Goal: Use online tool/utility: Utilize a website feature to perform a specific function

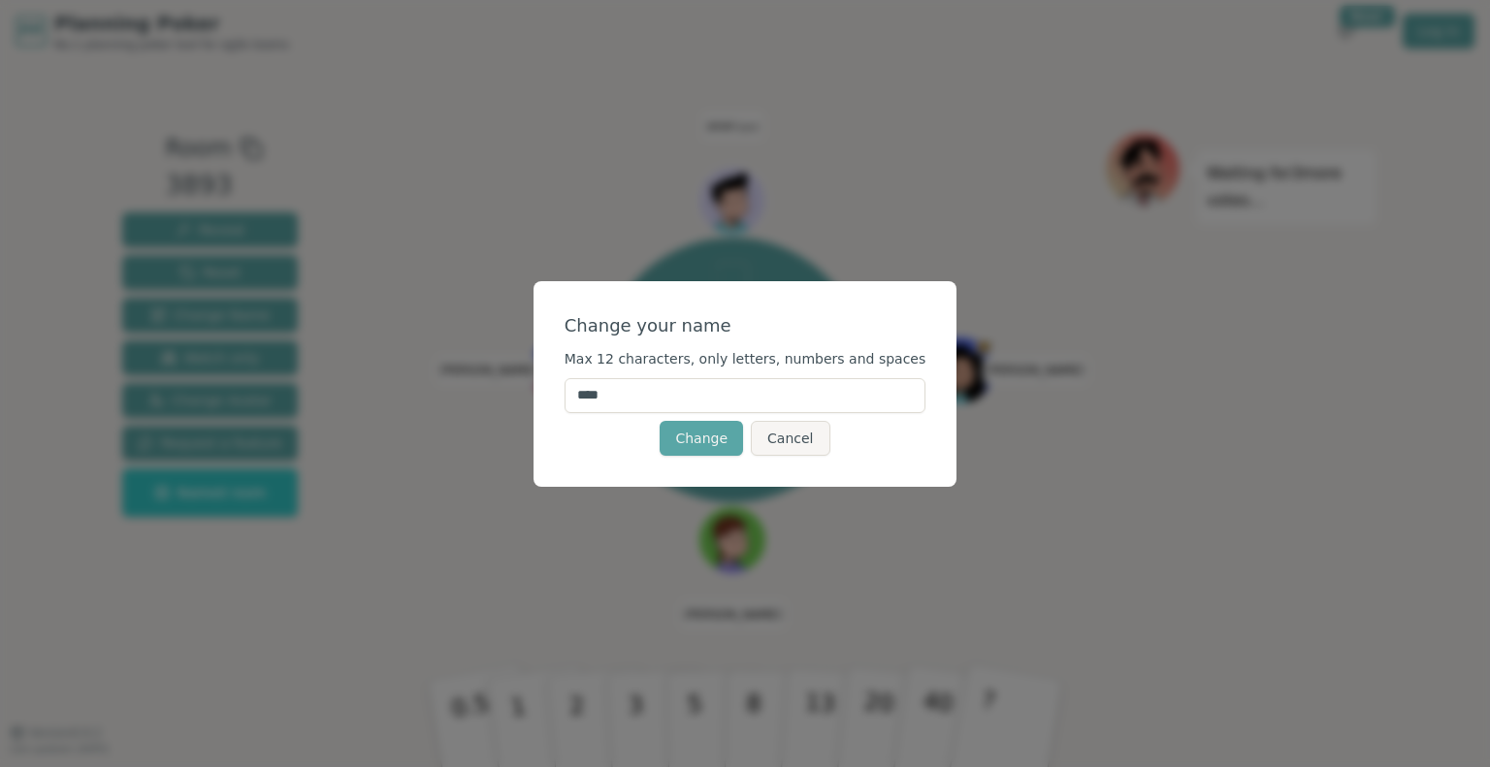
click at [641, 398] on input "****" at bounding box center [746, 395] width 362 height 35
type input "*"
type input "******"
click at [710, 436] on button "Change" at bounding box center [701, 438] width 83 height 35
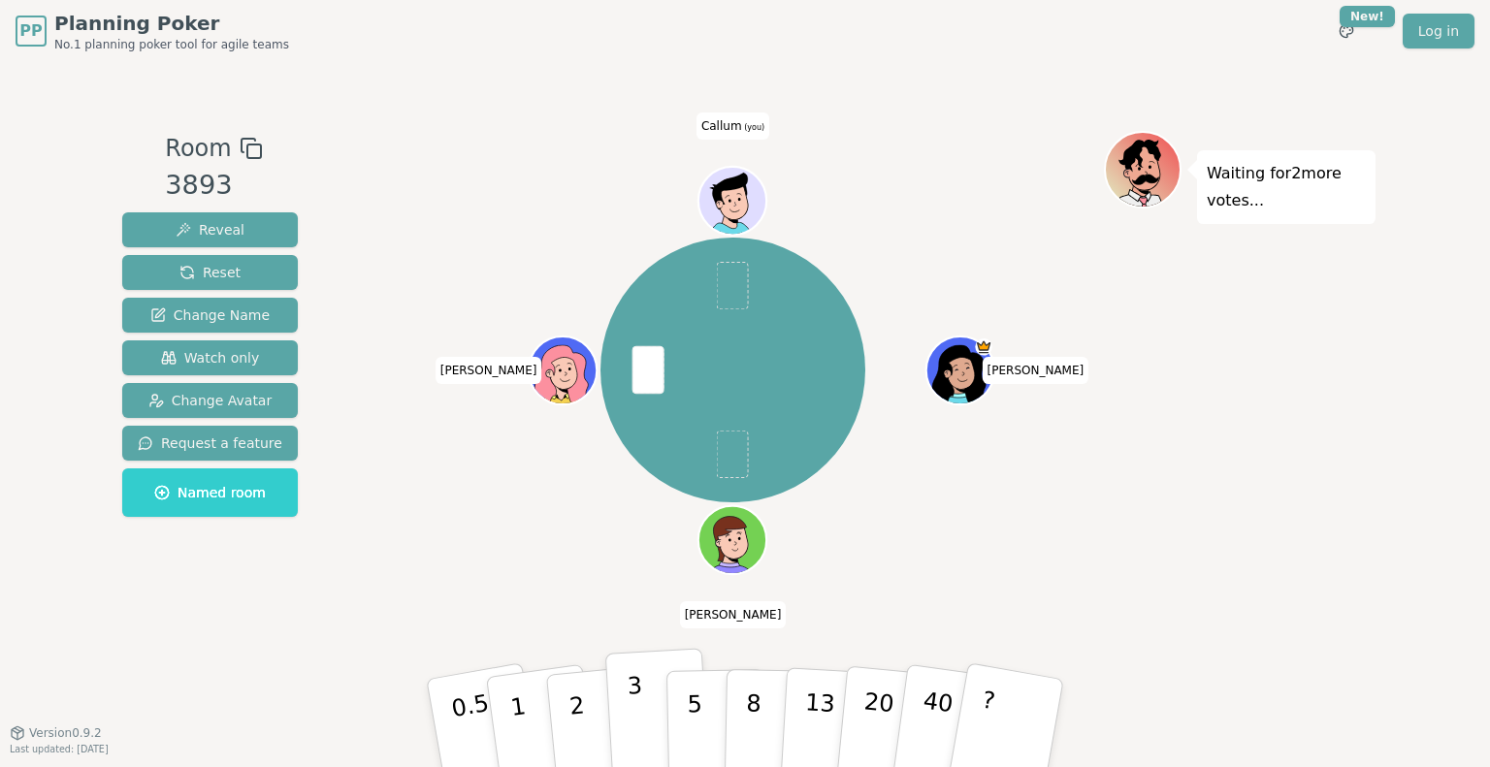
click at [649, 725] on button "3" at bounding box center [658, 723] width 106 height 151
click at [622, 728] on button "3" at bounding box center [658, 723] width 106 height 151
click at [644, 725] on button "3" at bounding box center [658, 723] width 106 height 151
click at [739, 693] on button "8" at bounding box center [775, 723] width 100 height 147
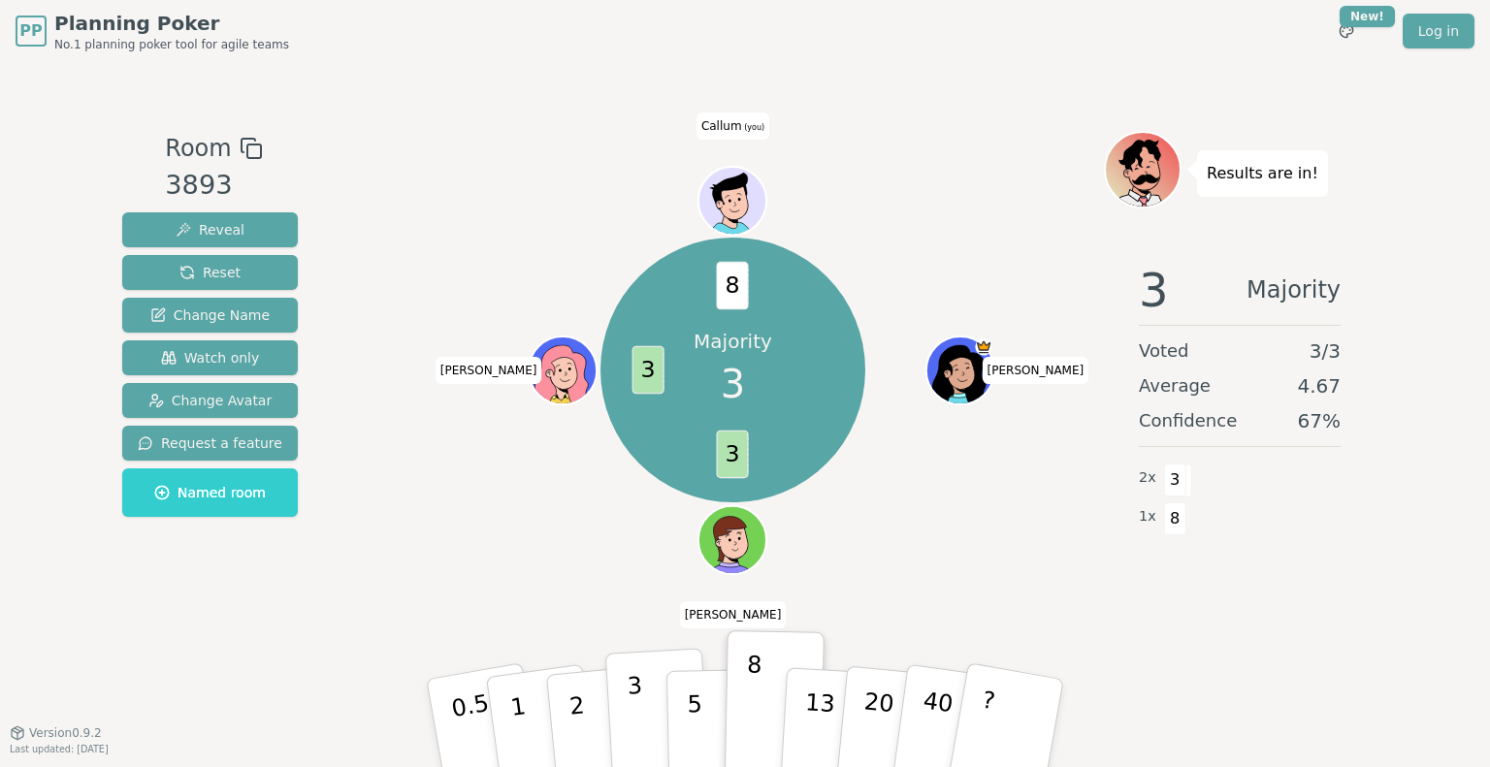
click at [617, 742] on button "3" at bounding box center [658, 723] width 106 height 151
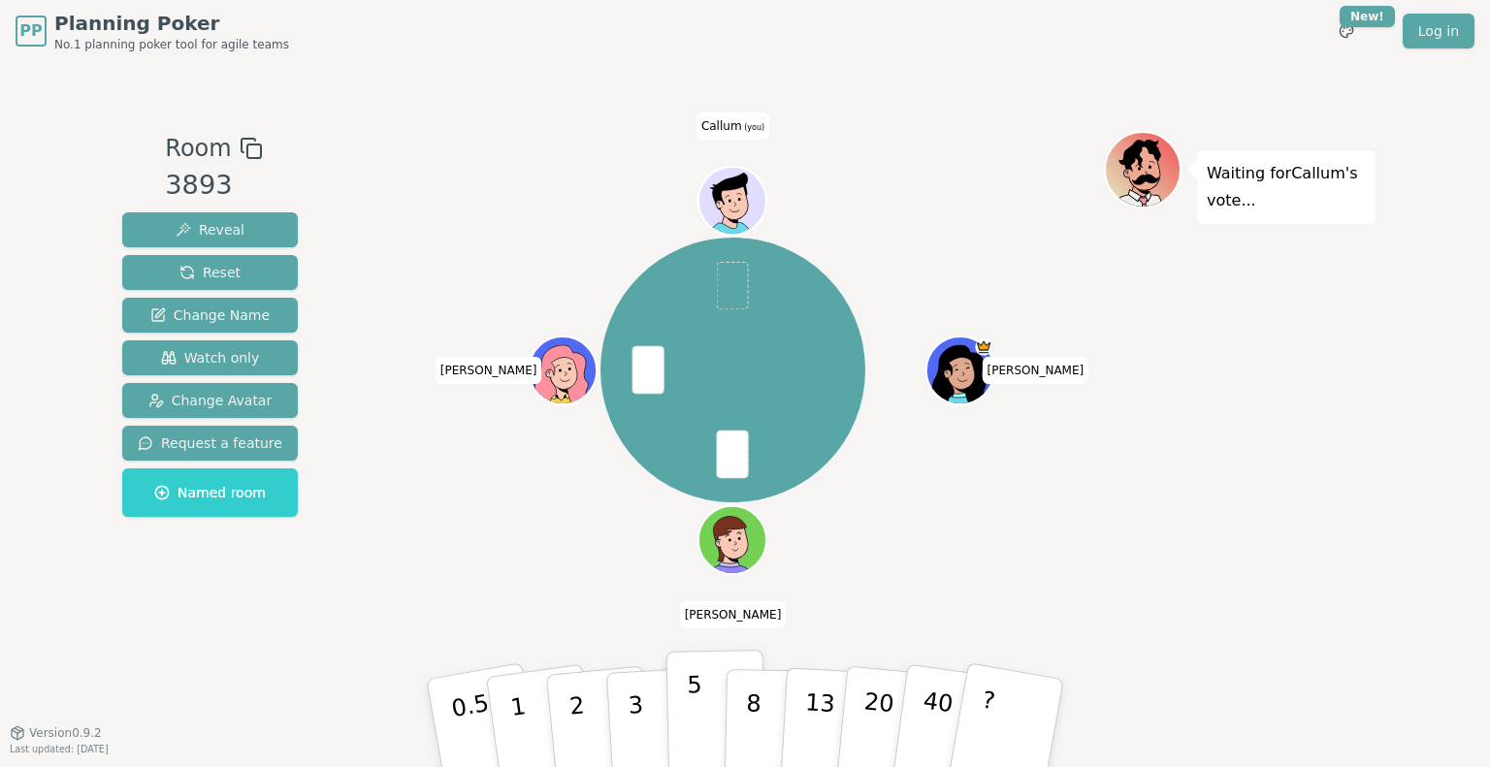
click at [699, 717] on button "5" at bounding box center [716, 723] width 100 height 147
click at [626, 705] on button "3" at bounding box center [658, 723] width 106 height 151
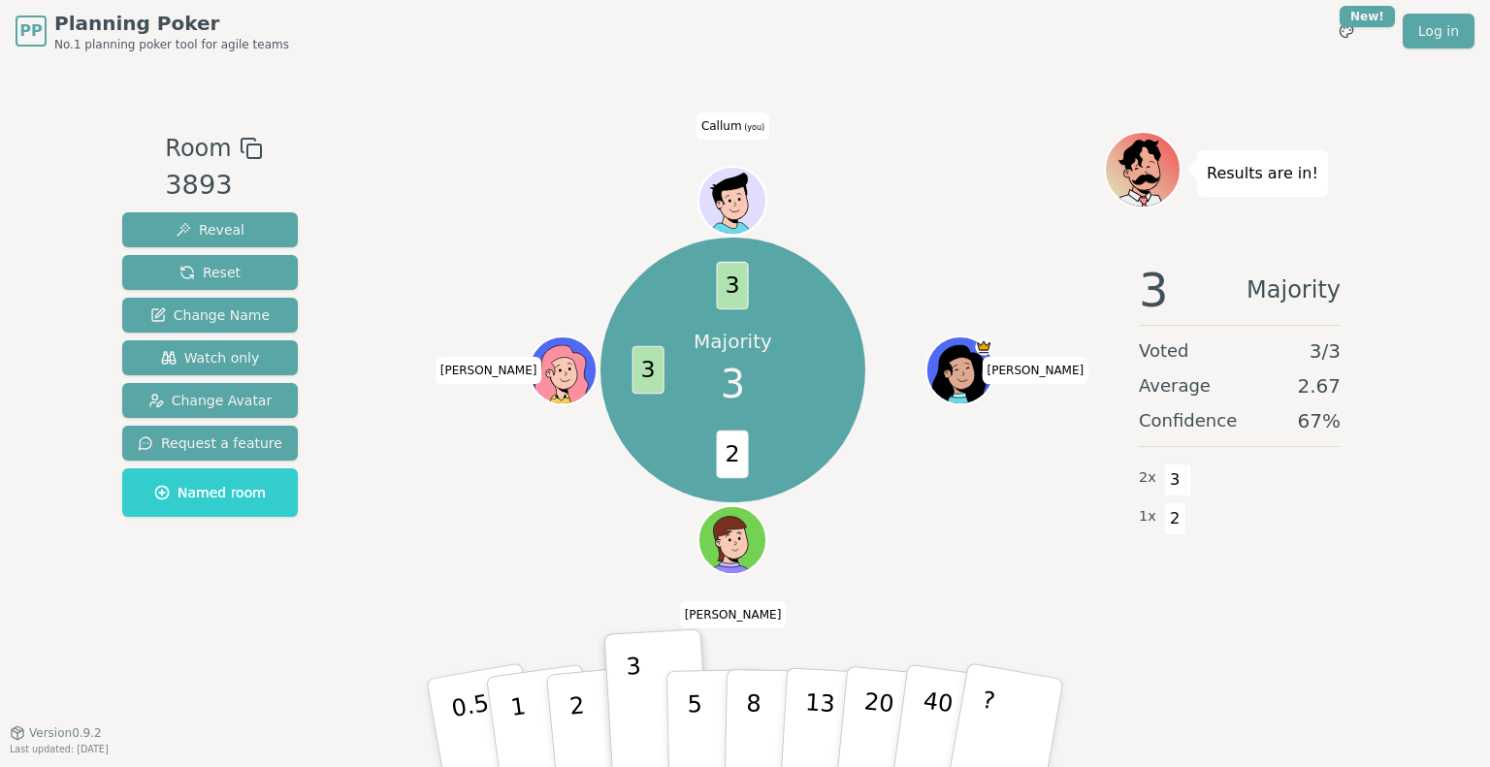
click at [1363, 557] on div "3 Majority Voted 3 / 3 Average 2.67 Confidence 67 % 2 x 3 1 x 2" at bounding box center [1240, 441] width 272 height 388
click at [1317, 629] on div "3 Consensus Voted 3 / 3 Average 3.00 Confidence 100 % 3 x 3" at bounding box center [1240, 441] width 272 height 388
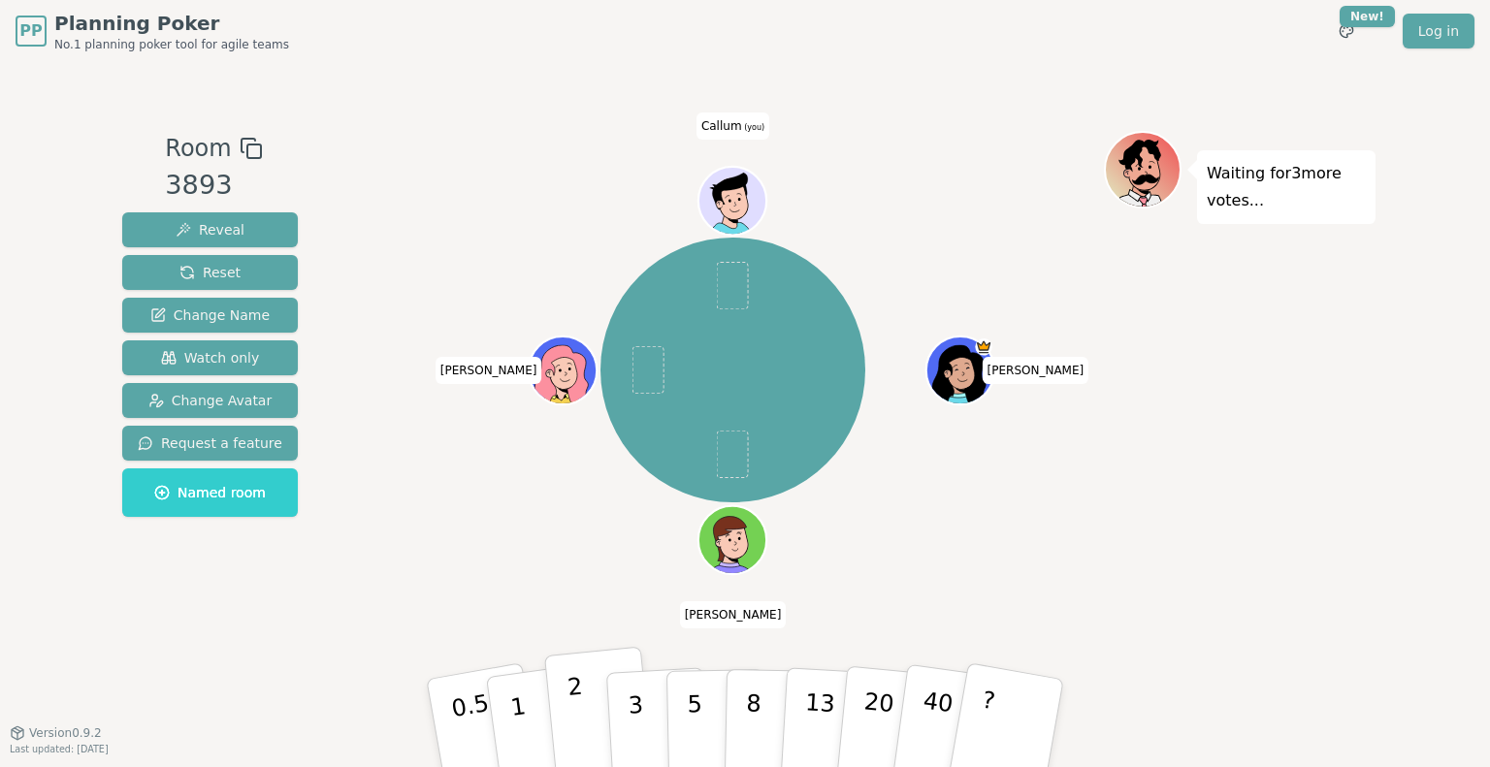
click at [565, 725] on button "2" at bounding box center [599, 724] width 111 height 154
click at [582, 720] on p "2" at bounding box center [578, 726] width 25 height 106
